Goal: Task Accomplishment & Management: Manage account settings

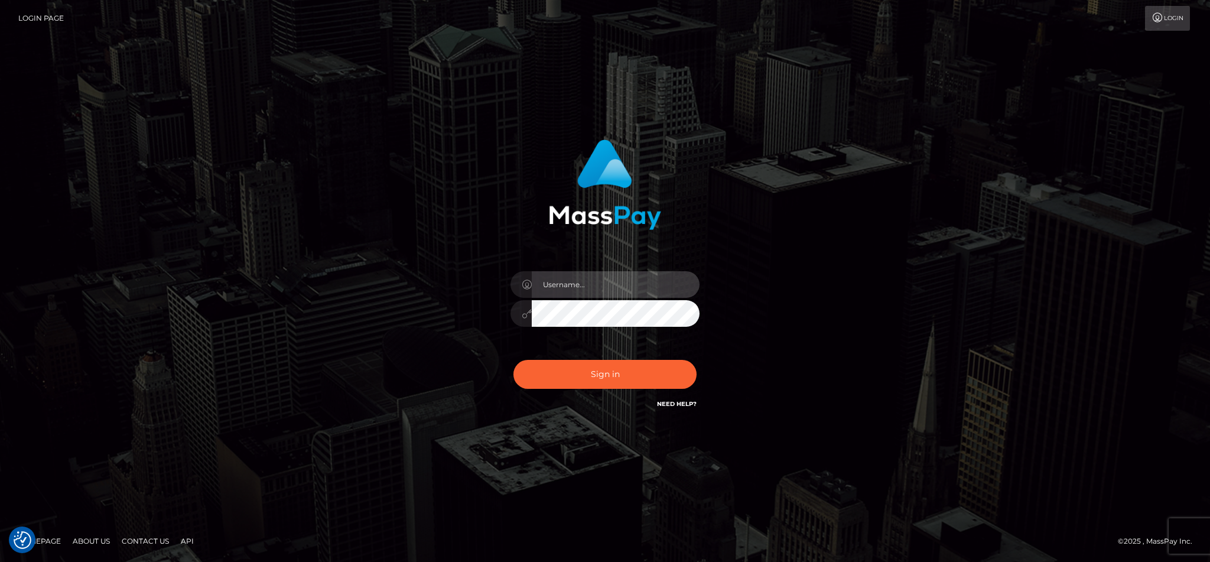
type input "cgomez.nvision"
click at [581, 370] on button "Sign in" at bounding box center [604, 374] width 183 height 29
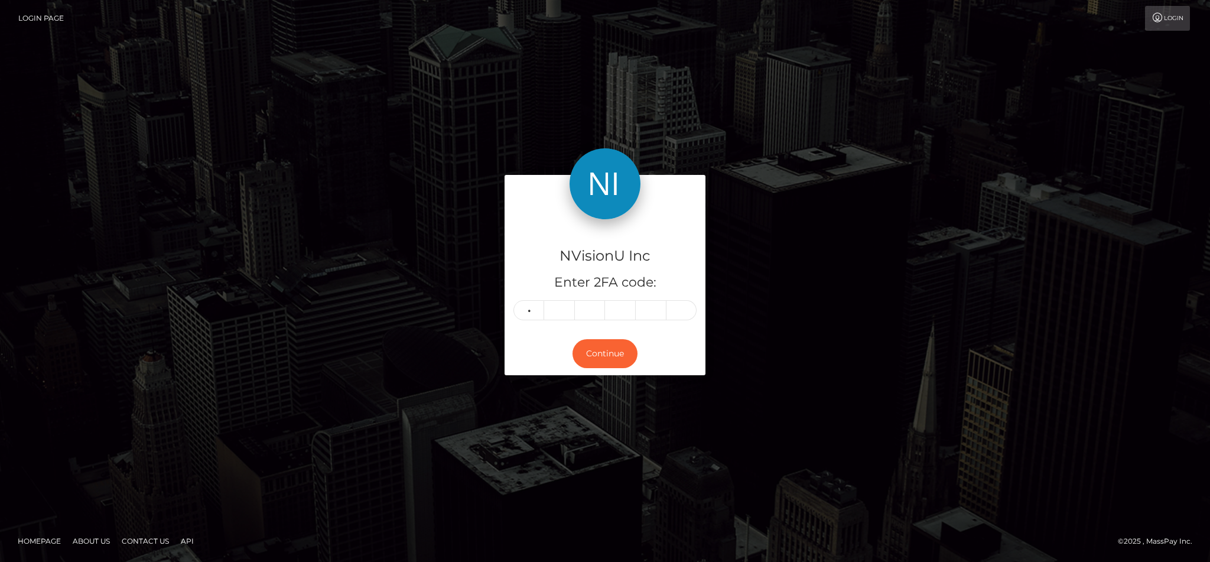
type input "8"
type input "7"
type input "3"
type input "2"
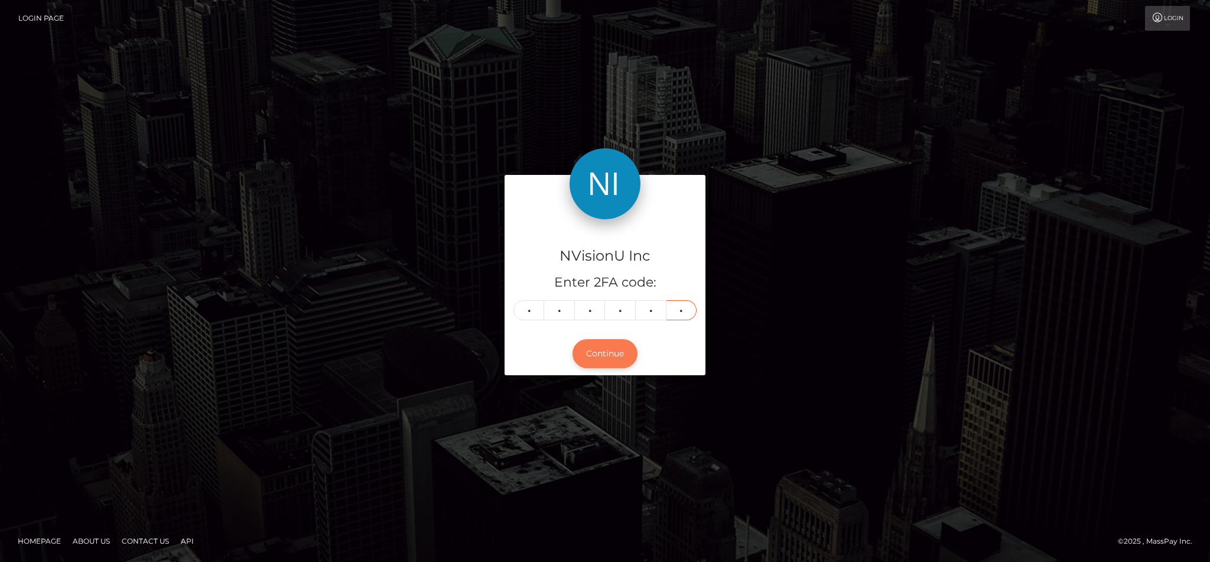
type input "1"
click at [614, 358] on button "Continue" at bounding box center [604, 353] width 65 height 29
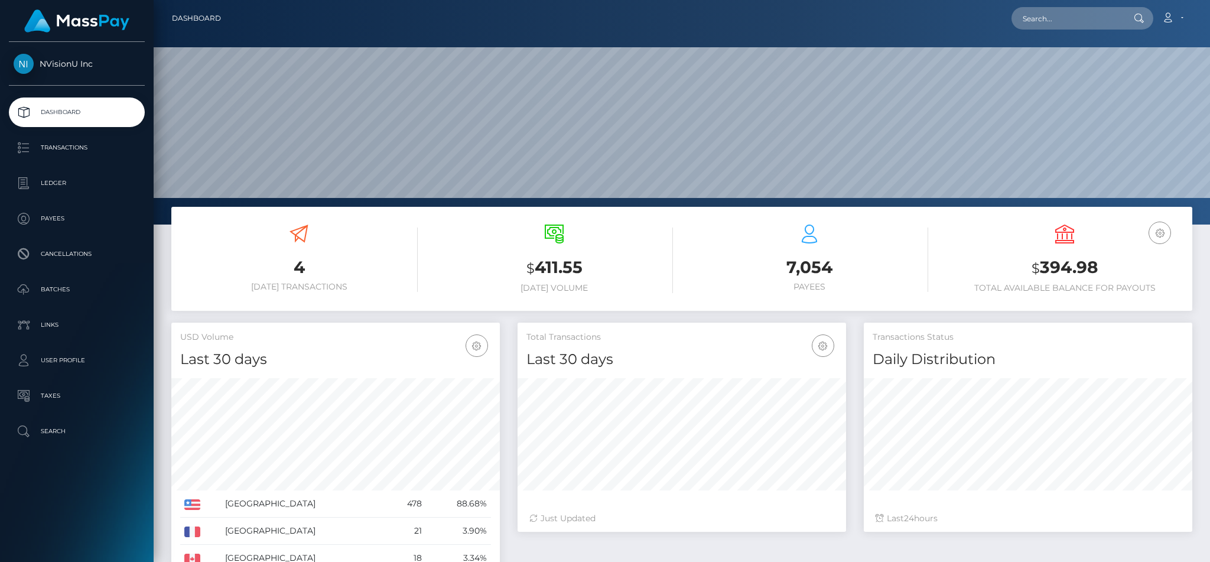
scroll to position [210, 328]
click at [663, 258] on h3 "$ 411.55" at bounding box center [553, 268] width 237 height 24
